Goal: Task Accomplishment & Management: Use online tool/utility

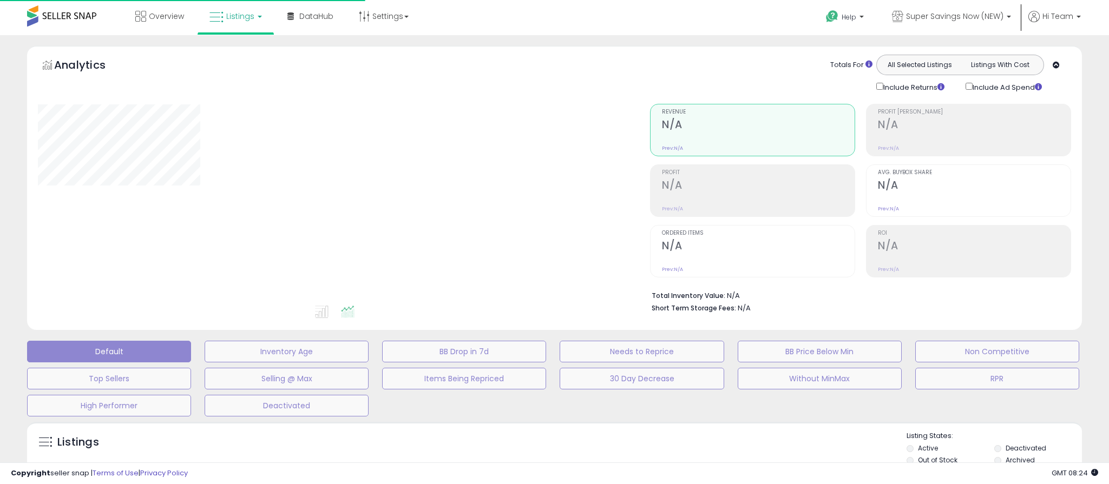
type input "**********"
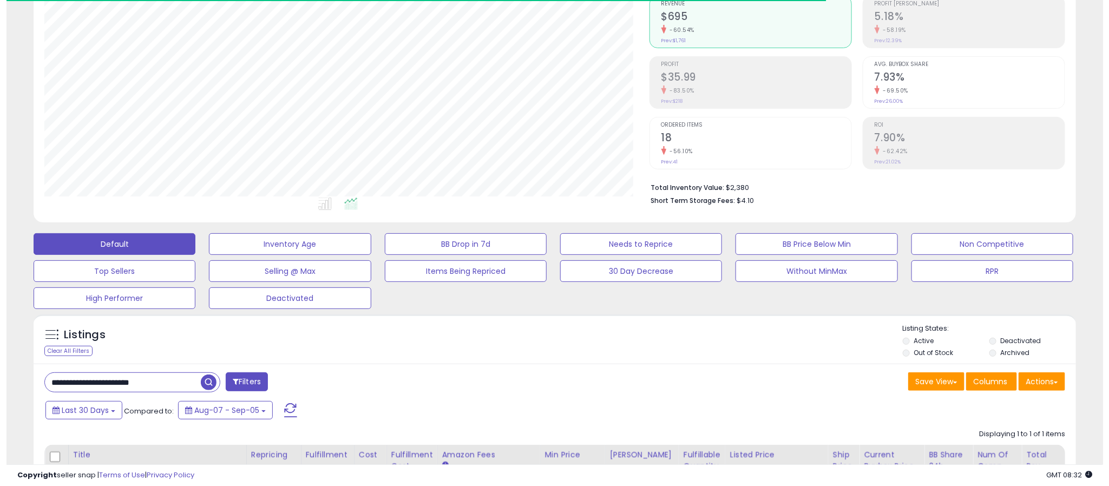
scroll to position [222, 606]
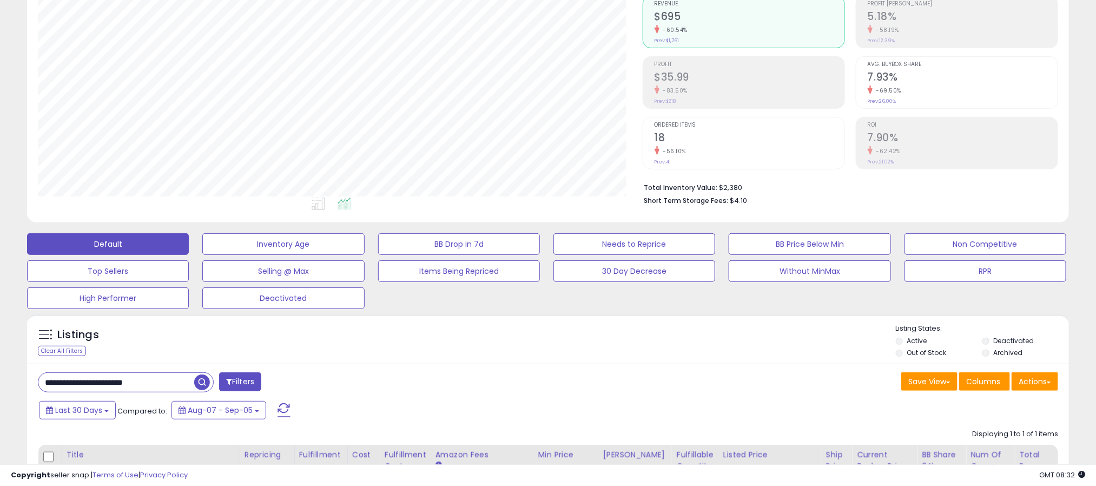
drag, startPoint x: 170, startPoint y: 378, endPoint x: -86, endPoint y: 385, distance: 256.1
click at [0, 378] on html "Unable to login Retrieving listings data.. has not yet accepted the Terms of Us…" at bounding box center [548, 135] width 1096 height 486
click at [580, 380] on div "Save View Save As New View Update Current View Columns Actions Import Export Vi…" at bounding box center [807, 382] width 518 height 21
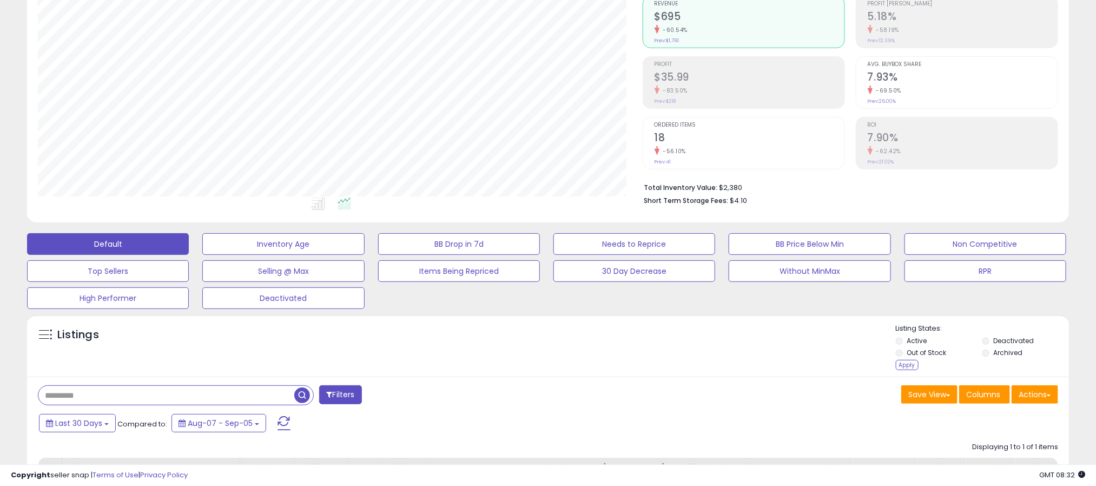
click at [893, 370] on div "Listings" at bounding box center [548, 349] width 1042 height 50
click at [906, 369] on div "Apply" at bounding box center [907, 365] width 23 height 10
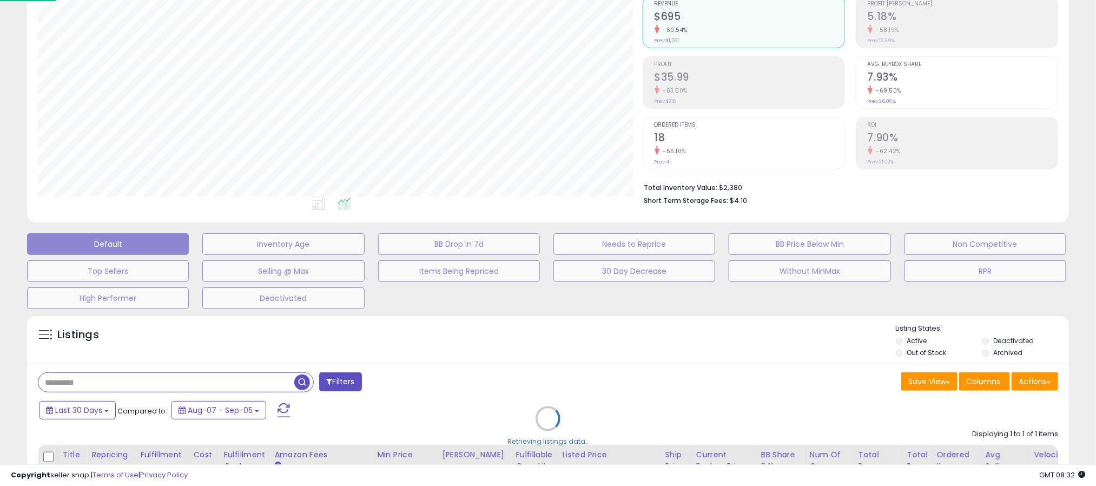
scroll to position [222, 612]
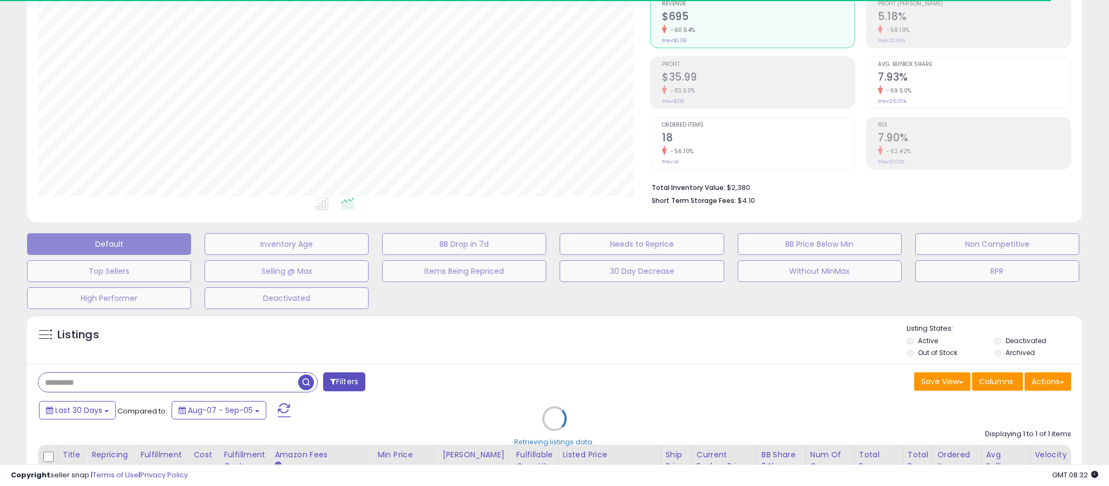
type input "**********"
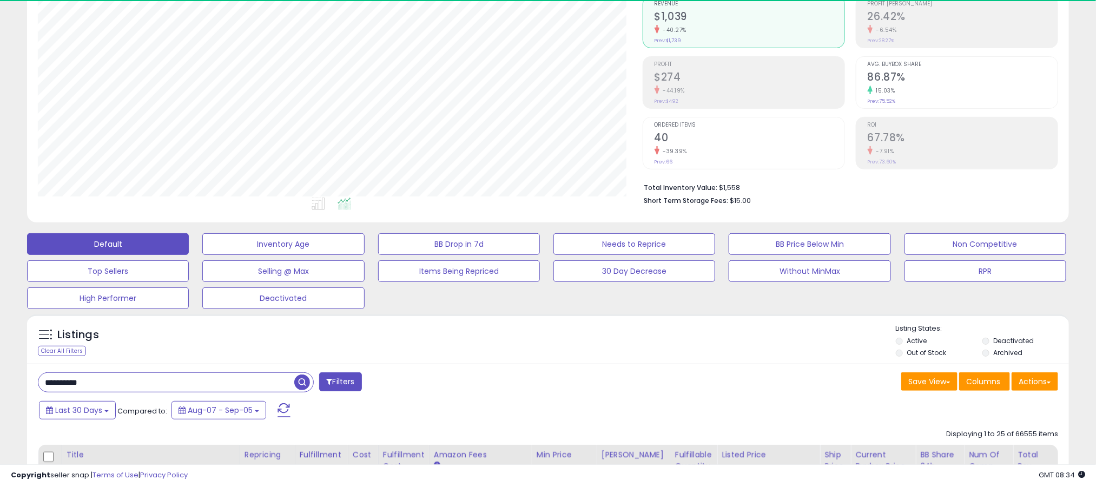
scroll to position [222, 606]
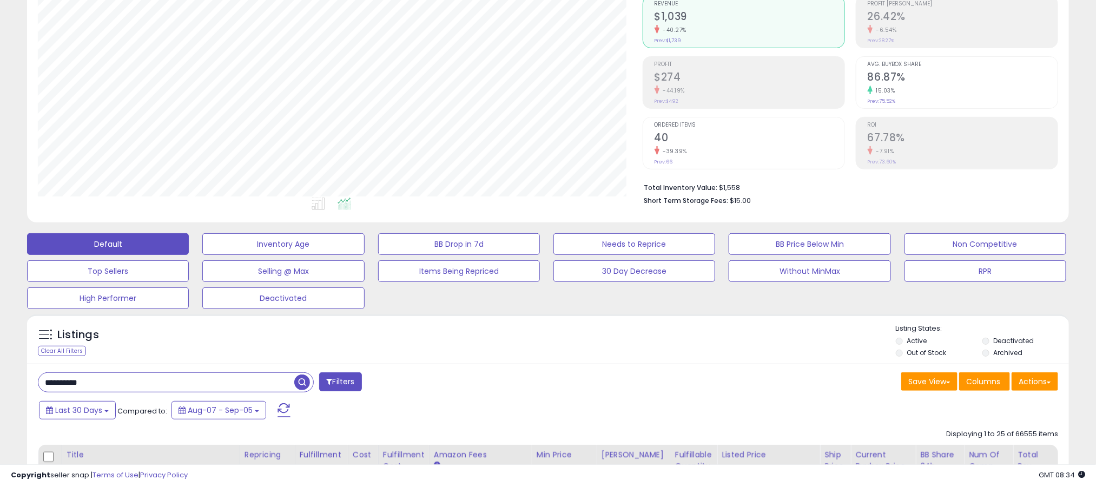
drag, startPoint x: 148, startPoint y: 386, endPoint x: -21, endPoint y: 387, distance: 169.4
click at [0, 378] on html "Unable to login Retrieving listings data.. has not yet accepted the Terms of Us…" at bounding box center [548, 135] width 1096 height 486
click at [588, 384] on div "Save View Save As New View Update Current View Columns Actions Import Export Vi…" at bounding box center [807, 382] width 518 height 21
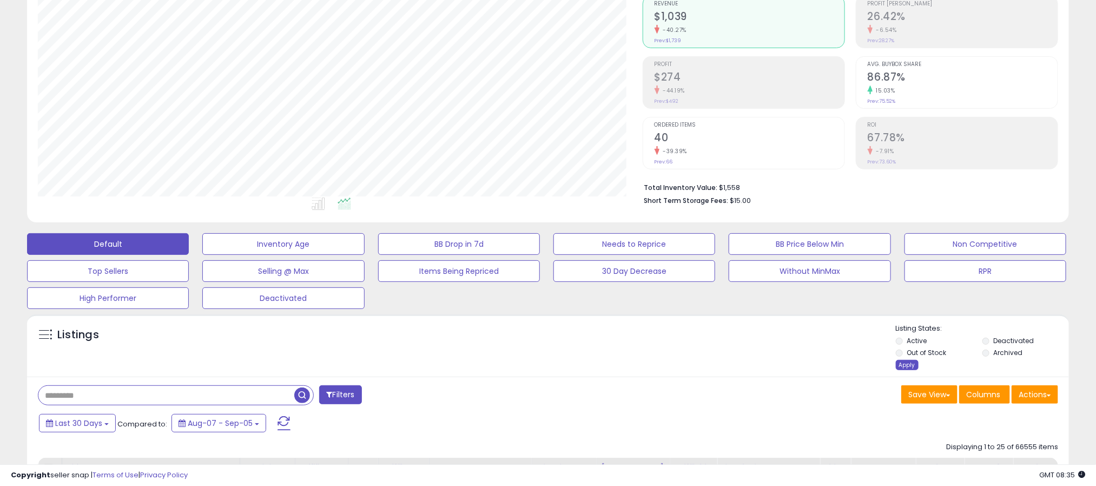
click at [910, 367] on div "Apply" at bounding box center [907, 365] width 23 height 10
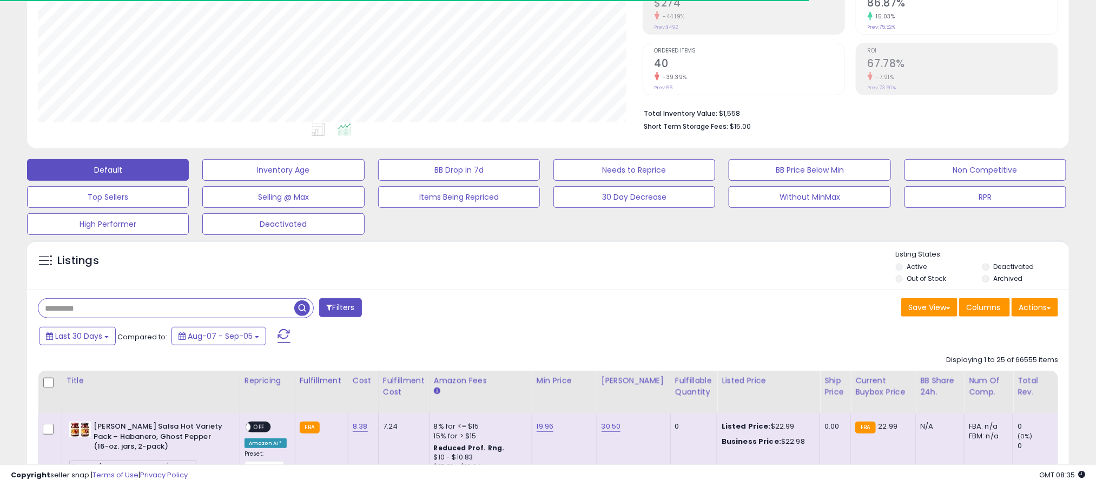
scroll to position [216, 0]
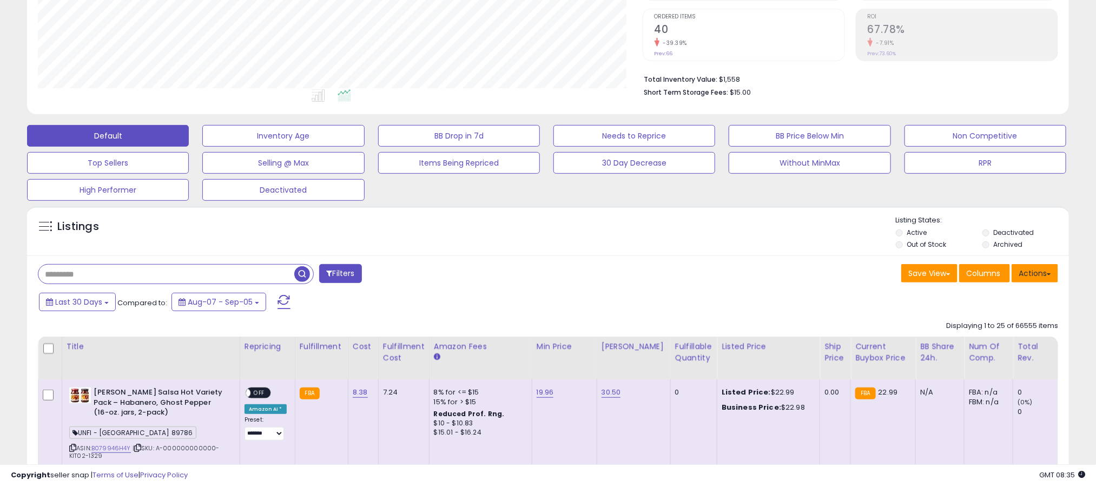
click at [1033, 276] on button "Actions" at bounding box center [1035, 273] width 47 height 18
click at [981, 337] on link "Export All Columns" at bounding box center [991, 342] width 119 height 17
